Goal: Find contact information

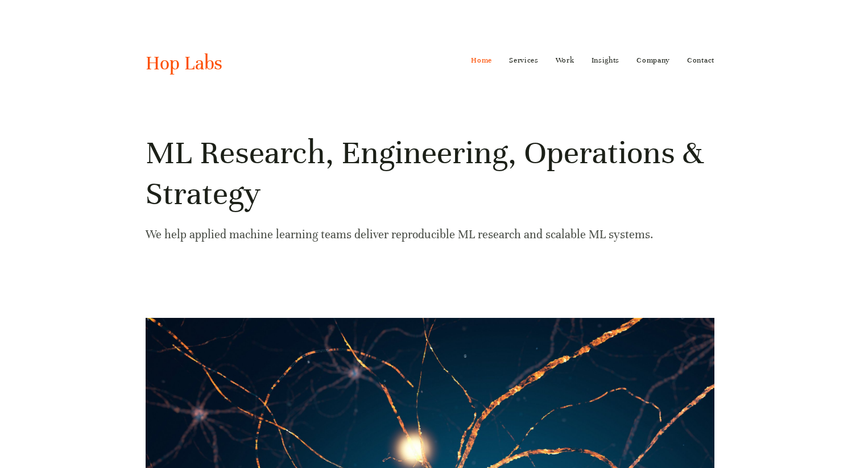
scroll to position [44, 0]
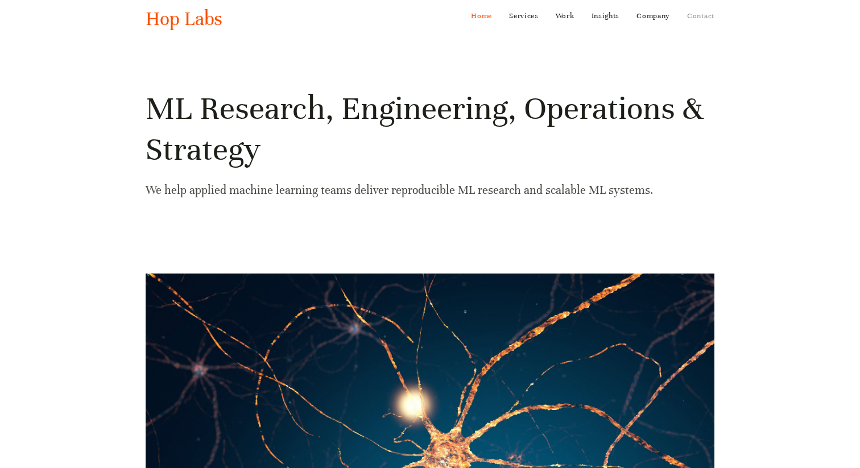
click at [688, 20] on link "Contact" at bounding box center [700, 16] width 27 height 18
